Goal: Communication & Community: Answer question/provide support

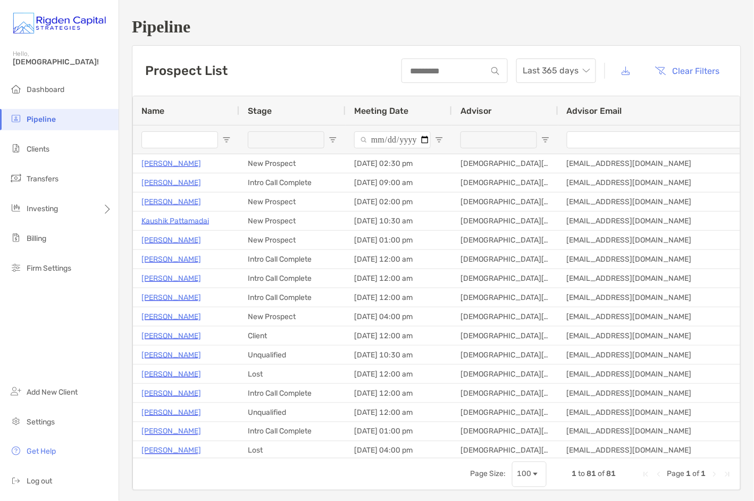
click at [46, 117] on span "Pipeline" at bounding box center [41, 119] width 29 height 9
click at [33, 150] on span "Clients" at bounding box center [38, 149] width 23 height 9
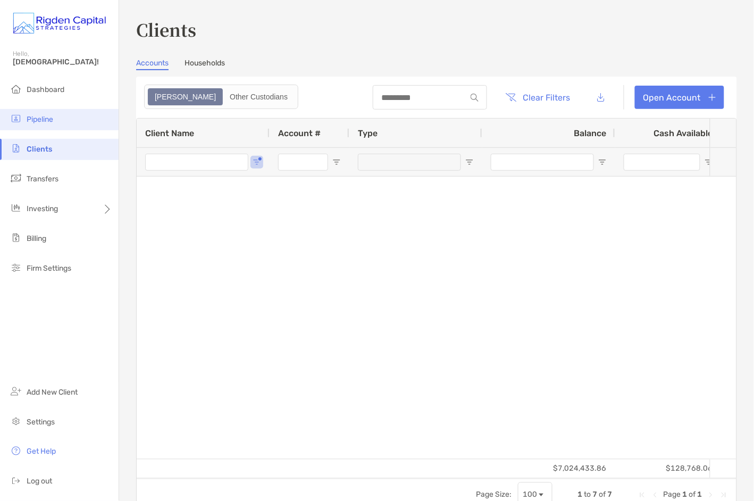
type input "***"
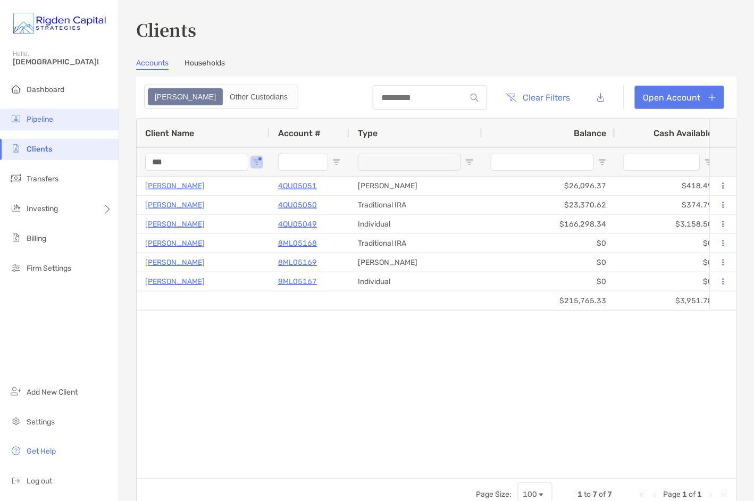
click at [37, 121] on span "Pipeline" at bounding box center [40, 119] width 27 height 9
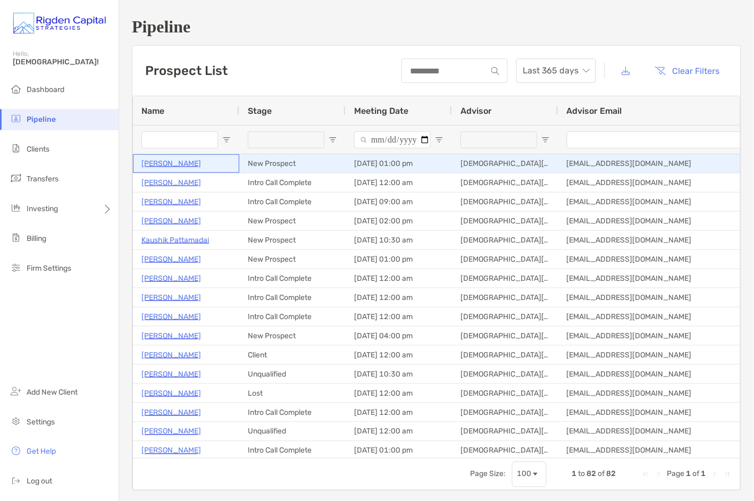
click at [168, 164] on p "[PERSON_NAME]" at bounding box center [172, 163] width 60 height 13
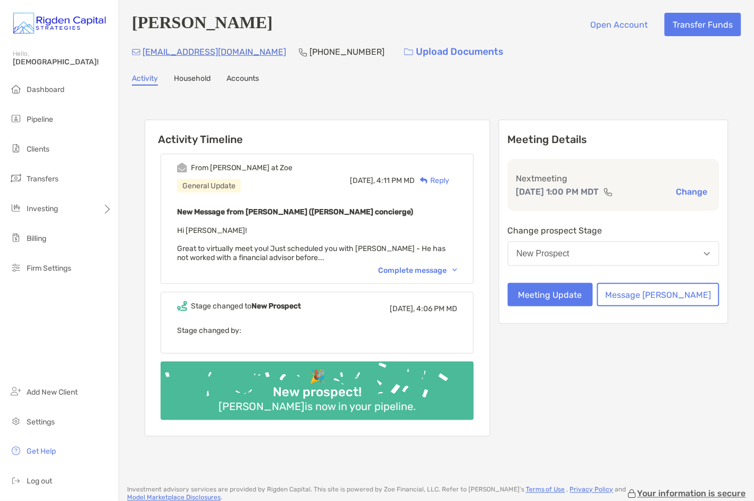
click at [414, 267] on div "Complete message" at bounding box center [417, 270] width 79 height 9
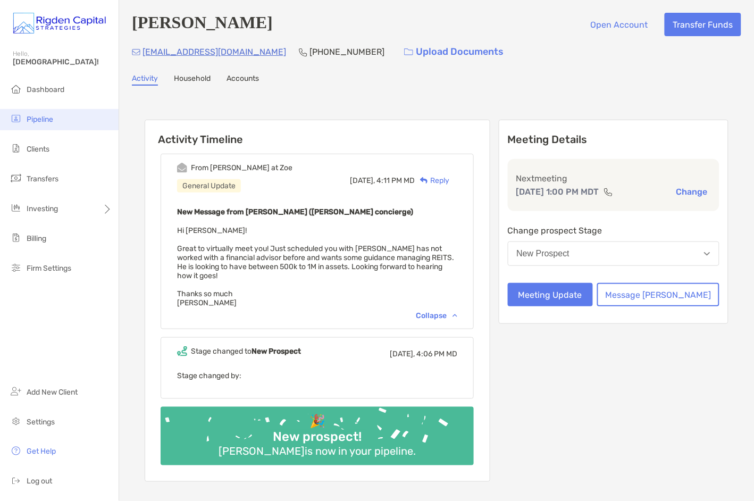
click at [60, 120] on li "Pipeline" at bounding box center [59, 119] width 119 height 21
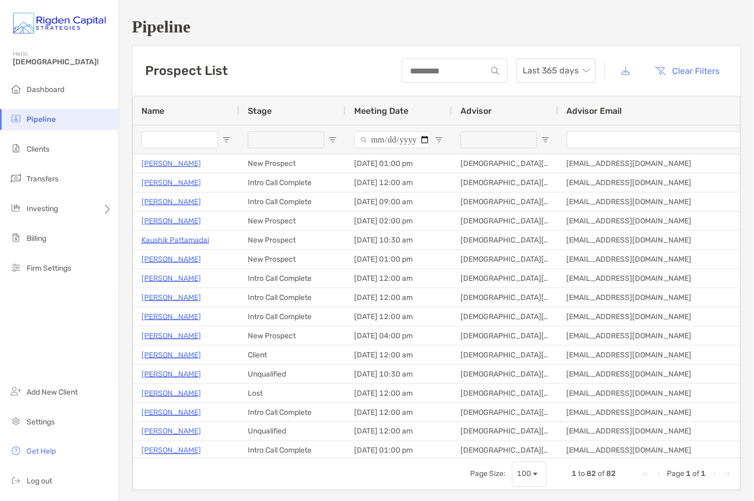
click at [194, 144] on input "Name Filter Input" at bounding box center [180, 139] width 77 height 17
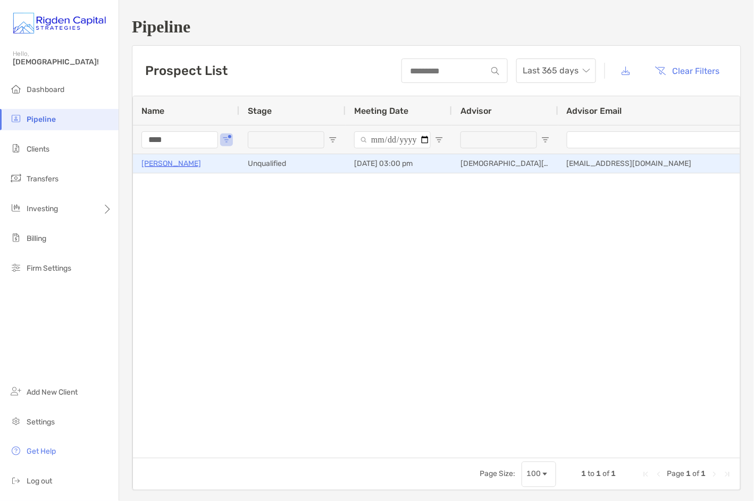
type input "****"
click at [177, 165] on p "Jordan Ross" at bounding box center [172, 163] width 60 height 13
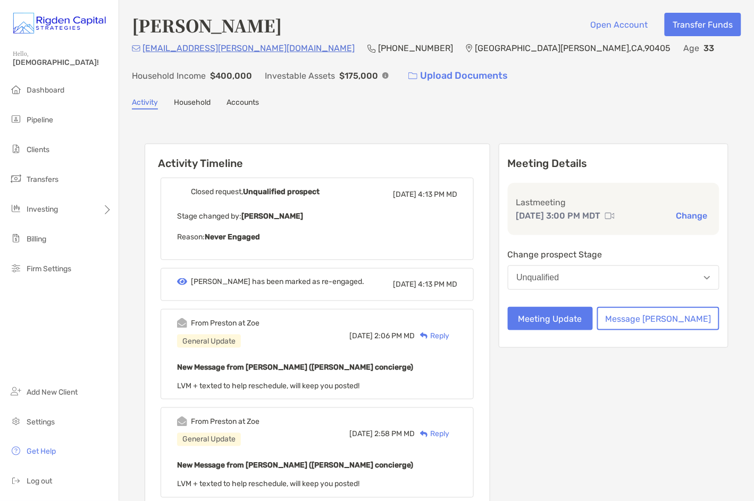
click at [450, 335] on div "Reply" at bounding box center [432, 335] width 35 height 11
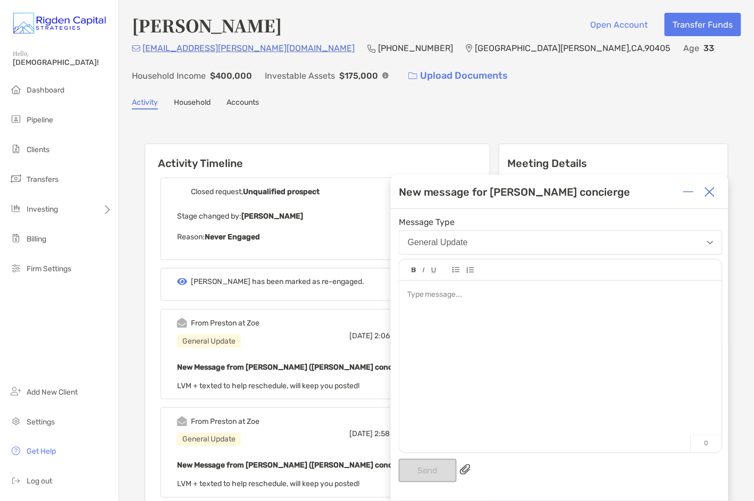
click at [466, 308] on div at bounding box center [561, 361] width 323 height 161
click at [442, 474] on button "Send" at bounding box center [428, 470] width 58 height 23
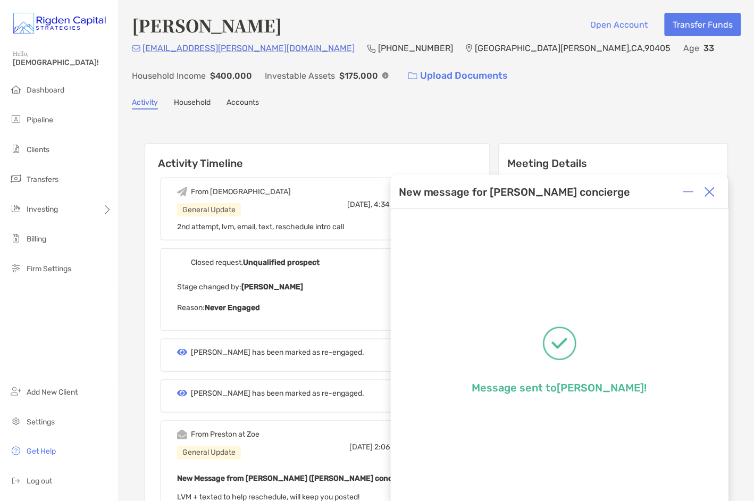
drag, startPoint x: 712, startPoint y: 192, endPoint x: 645, endPoint y: 172, distance: 69.2
click at [711, 191] on img at bounding box center [710, 192] width 11 height 11
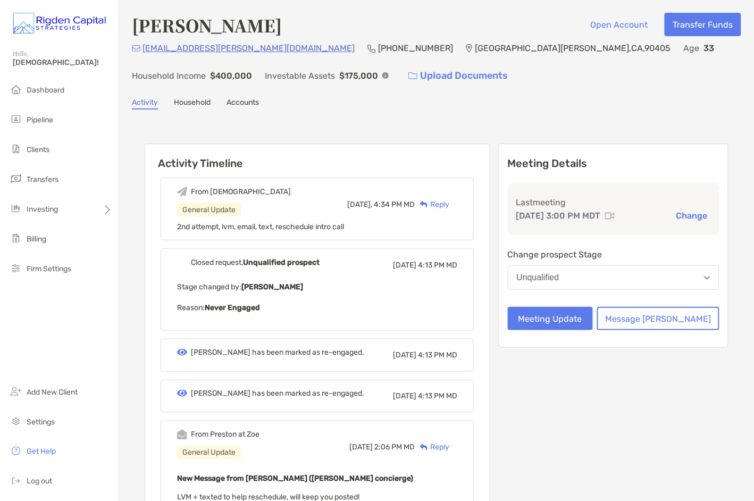
click at [51, 118] on span "Pipeline" at bounding box center [40, 119] width 27 height 9
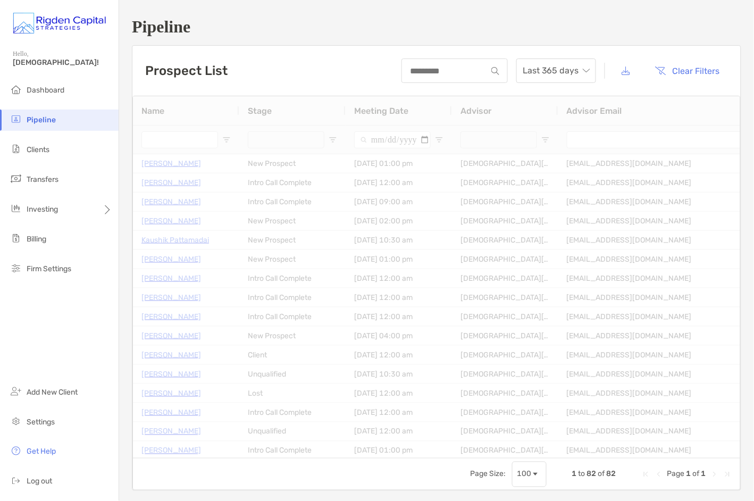
type input "****"
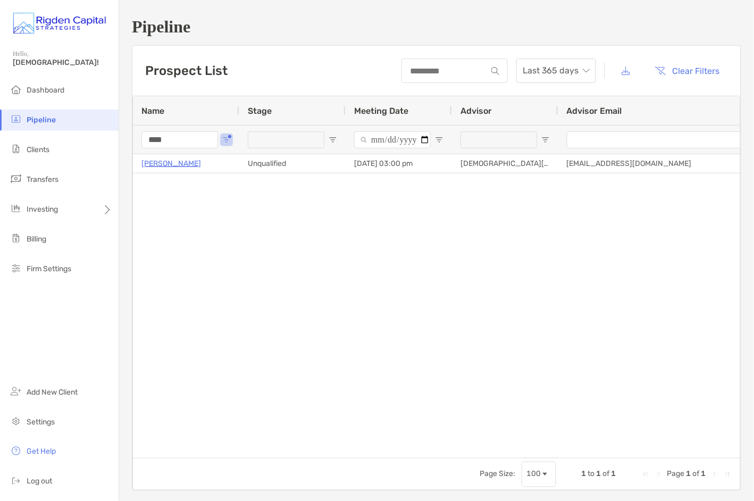
click at [137, 141] on div "****" at bounding box center [186, 139] width 106 height 29
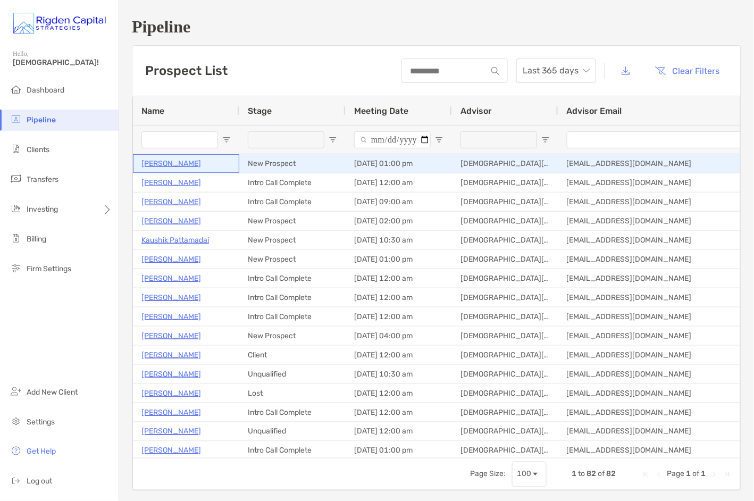
click at [175, 166] on p "[PERSON_NAME]" at bounding box center [172, 163] width 60 height 13
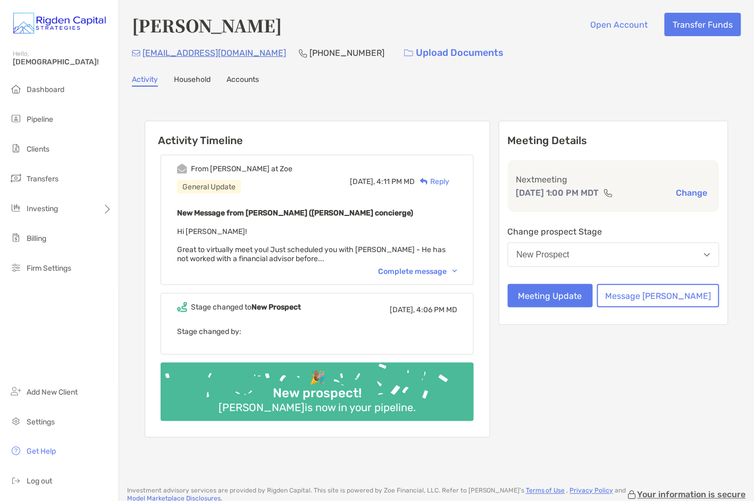
click at [458, 271] on div "Complete message" at bounding box center [417, 271] width 79 height 9
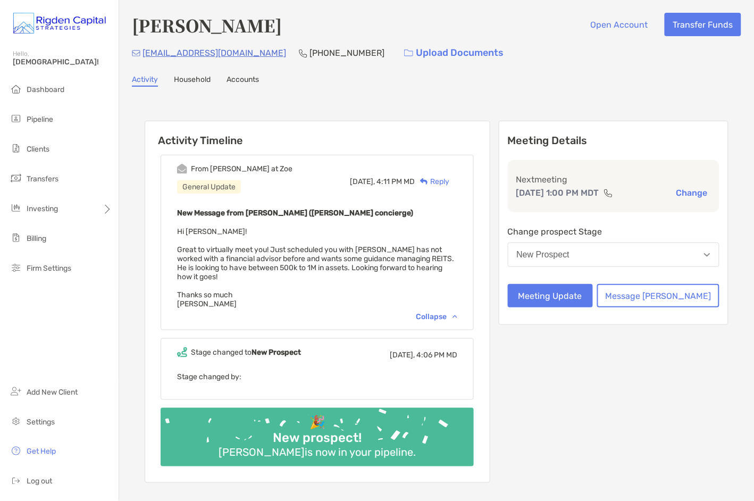
click at [450, 181] on div "Reply" at bounding box center [432, 181] width 35 height 11
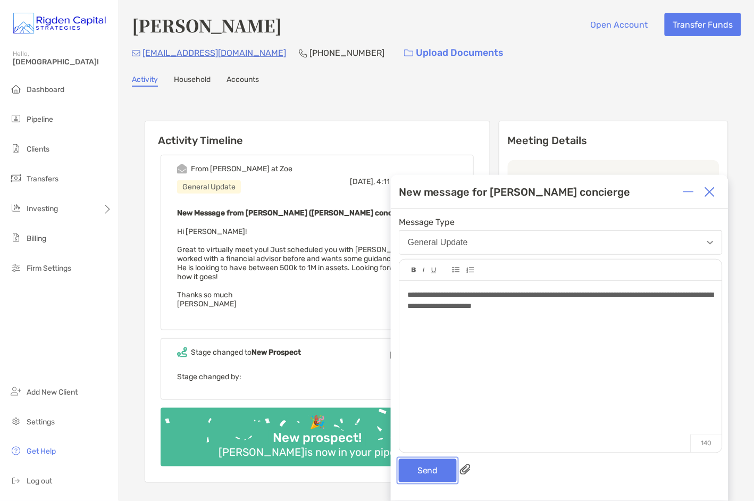
click at [431, 471] on button "Send" at bounding box center [428, 470] width 58 height 23
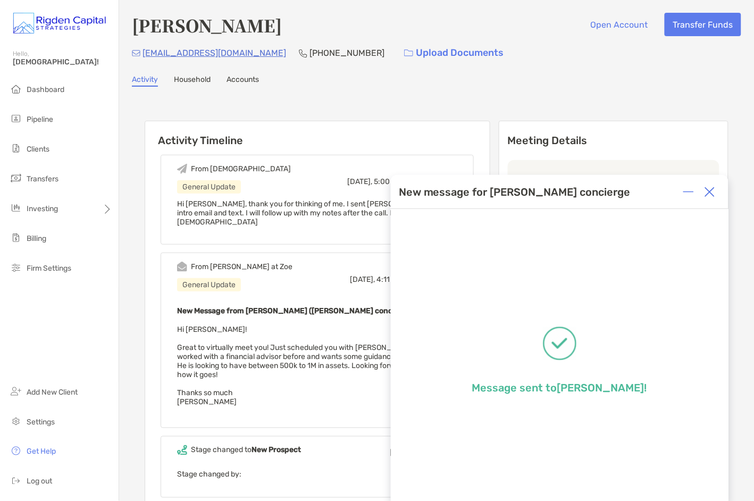
click at [710, 193] on img at bounding box center [710, 192] width 11 height 11
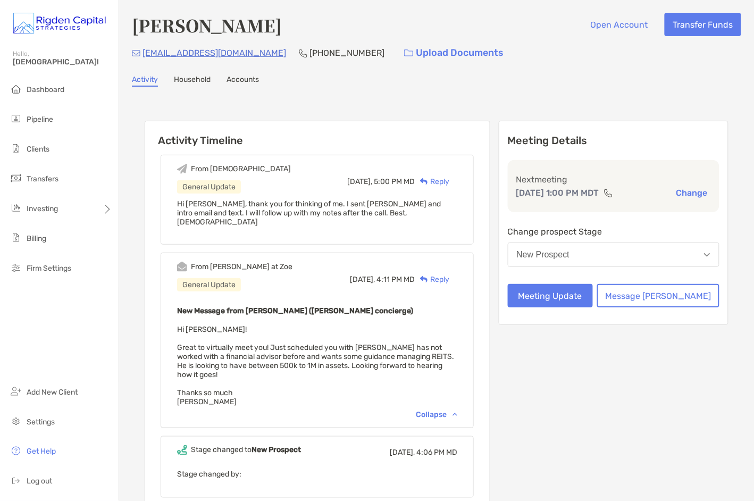
click at [527, 100] on div "Activity Timeline From [DEMOGRAPHIC_DATA] General Update [DATE], 5:00 PM MD Rep…" at bounding box center [437, 352] width 610 height 510
drag, startPoint x: 194, startPoint y: 63, endPoint x: 227, endPoint y: 58, distance: 33.9
click at [210, 61] on div "[PERSON_NAME] Open Account Transfer Funds [EMAIL_ADDRESS][DOMAIN_NAME] [PHONE_N…" at bounding box center [436, 310] width 635 height 620
drag, startPoint x: 227, startPoint y: 53, endPoint x: 144, endPoint y: 55, distance: 82.5
click at [144, 55] on div "[EMAIL_ADDRESS][DOMAIN_NAME] [PHONE_NUMBER] Upload Documents" at bounding box center [437, 52] width 610 height 23
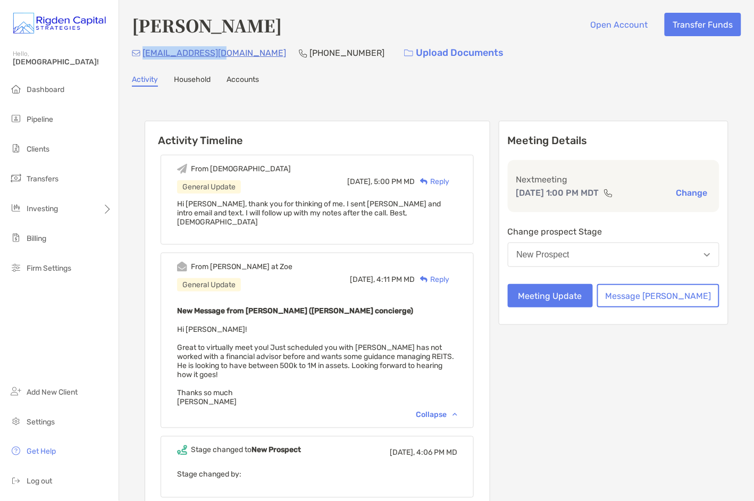
copy p "[EMAIL_ADDRESS][DOMAIN_NAME]"
